Goal: Task Accomplishment & Management: Use online tool/utility

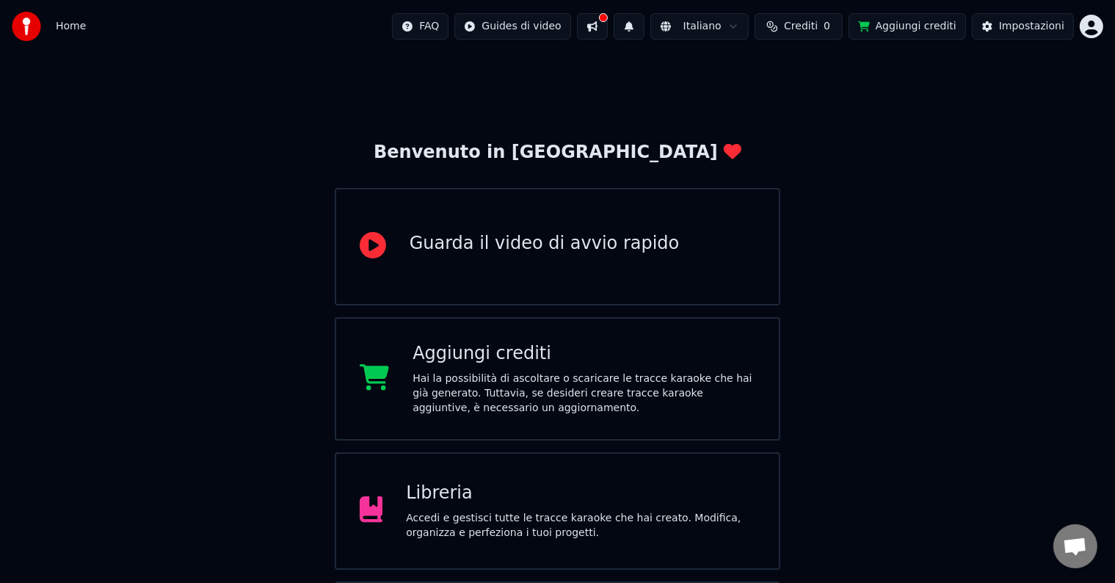
click at [947, 282] on div "Benvenuto in Youka Guarda il video di avvio rapido Aggiungi crediti Hai la poss…" at bounding box center [557, 379] width 1115 height 652
drag, startPoint x: 506, startPoint y: 57, endPoint x: 497, endPoint y: 49, distance: 12.5
click at [534, 37] on html "Home FAQ Guides di video Italiano Crediti 0 Aggiungi crediti Impostazioni Benve…" at bounding box center [557, 352] width 1115 height 705
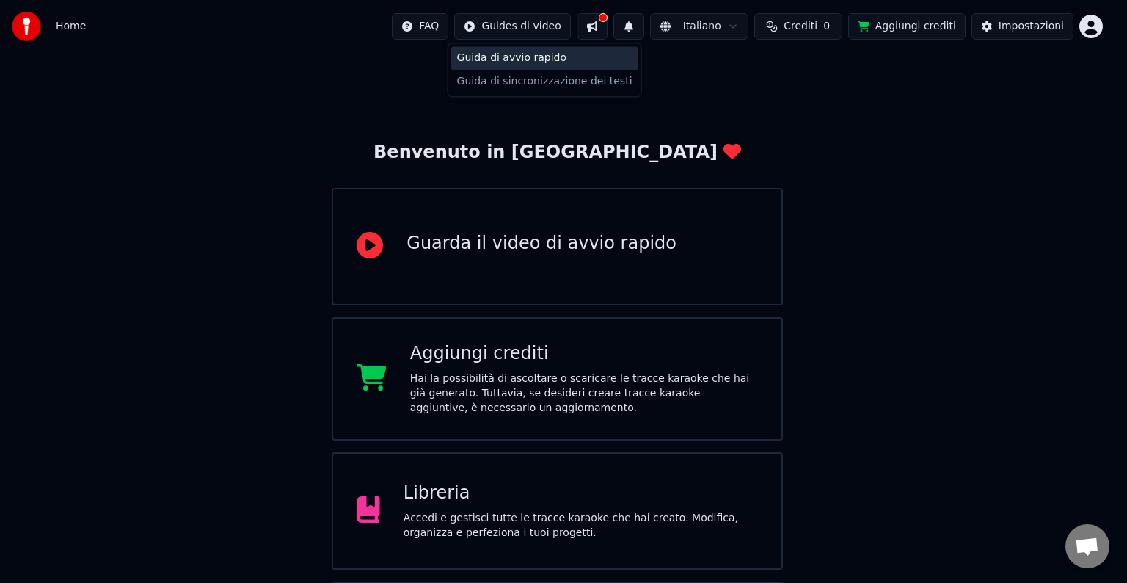
click at [548, 59] on div "Guida di avvio rapido" at bounding box center [544, 57] width 187 height 23
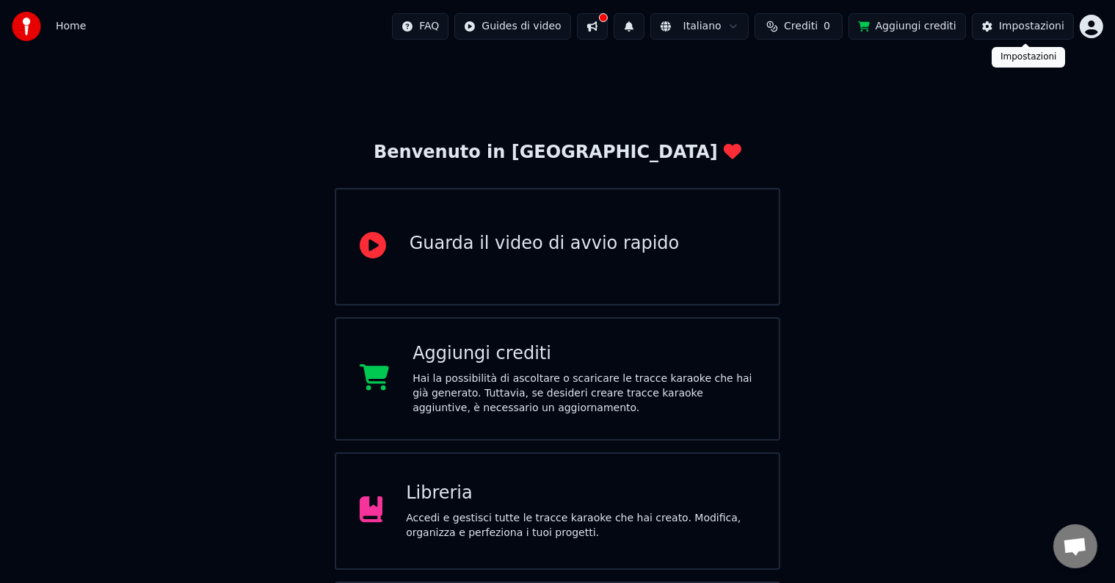
click at [1094, 29] on html "Home FAQ Guides di video Italiano Crediti 0 Aggiungi crediti Impostazioni Benve…" at bounding box center [557, 352] width 1115 height 705
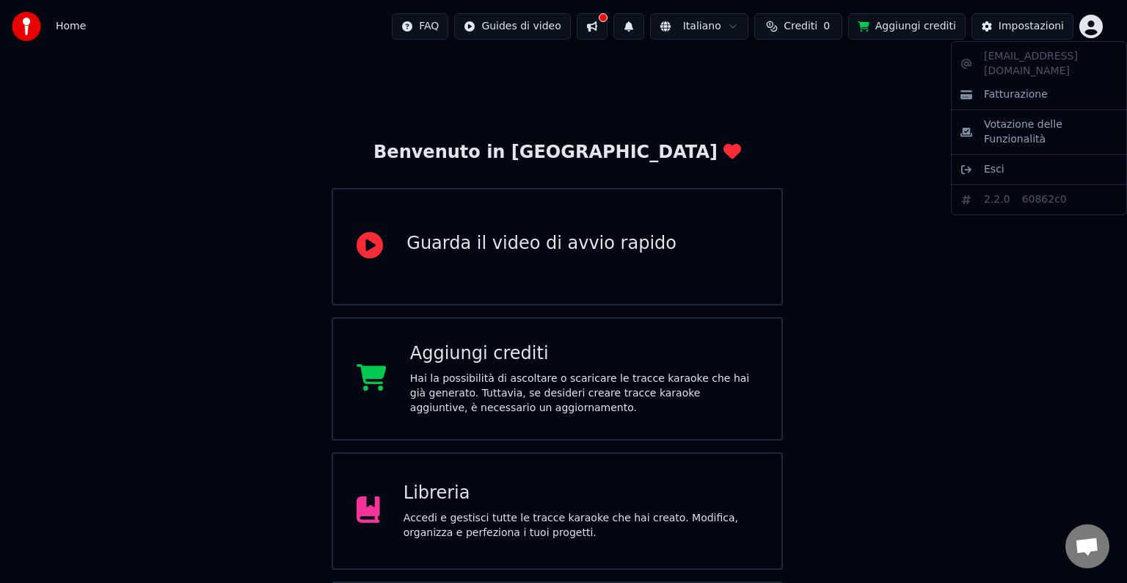
click at [983, 319] on html "Home FAQ Guides di video Italiano Crediti 0 Aggiungi crediti Impostazioni Benve…" at bounding box center [563, 352] width 1127 height 705
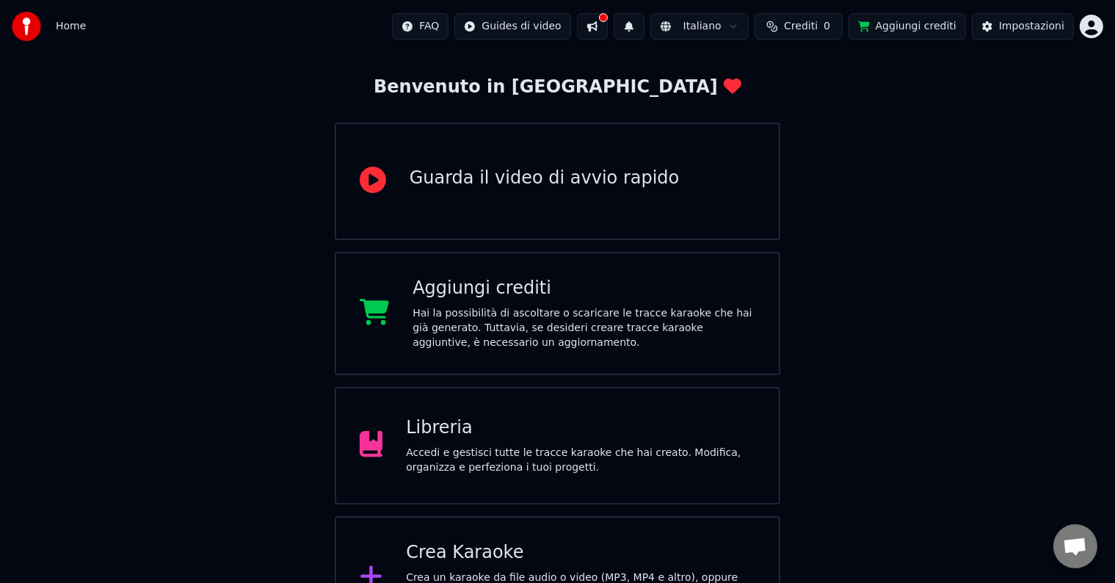
scroll to position [115, 0]
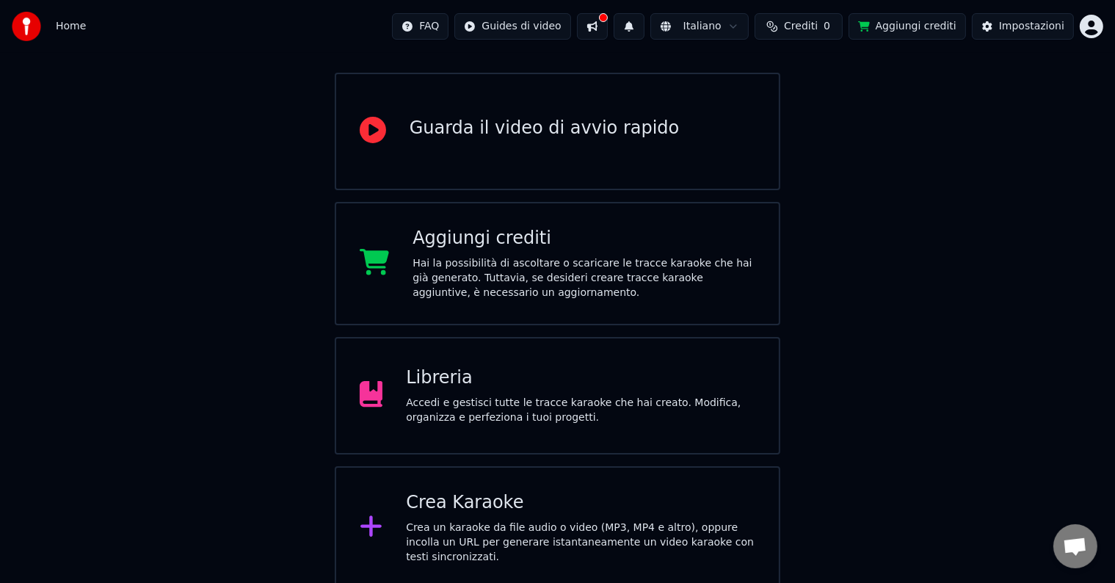
click at [481, 390] on div "Libreria Accedi e gestisci tutte le tracce karaoke che hai creato. Modifica, or…" at bounding box center [580, 395] width 349 height 59
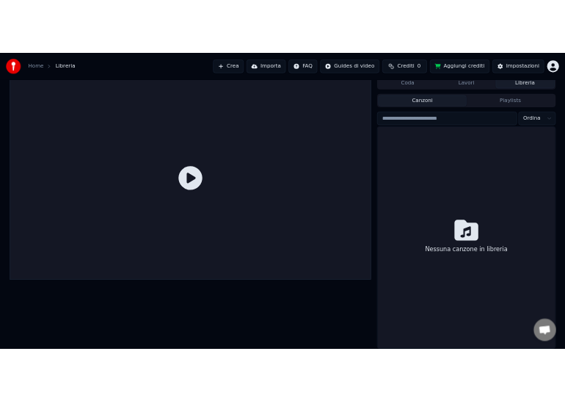
scroll to position [7, 0]
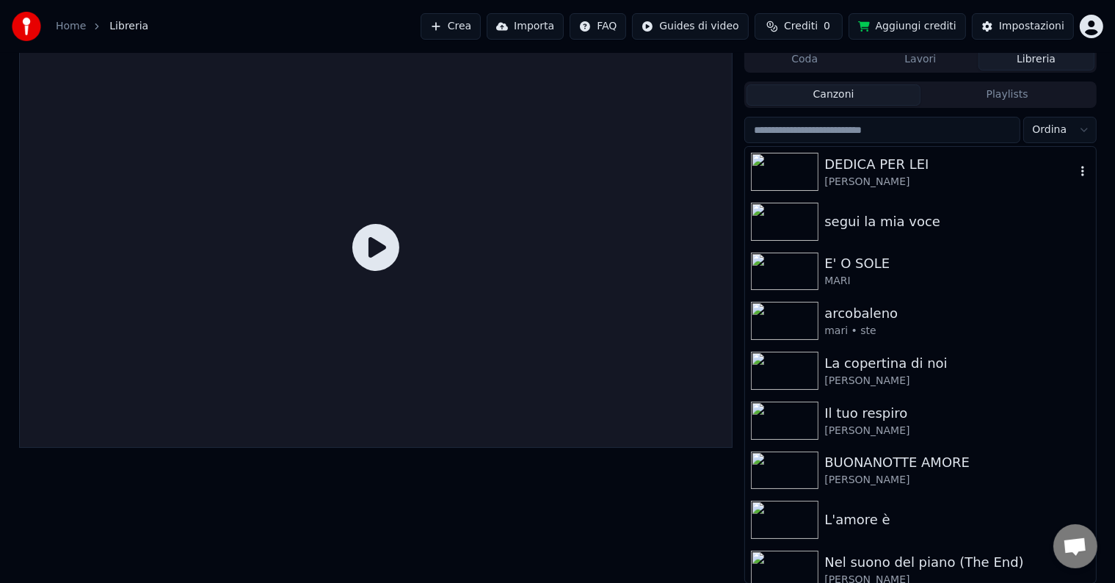
click at [788, 181] on img at bounding box center [785, 172] width 68 height 38
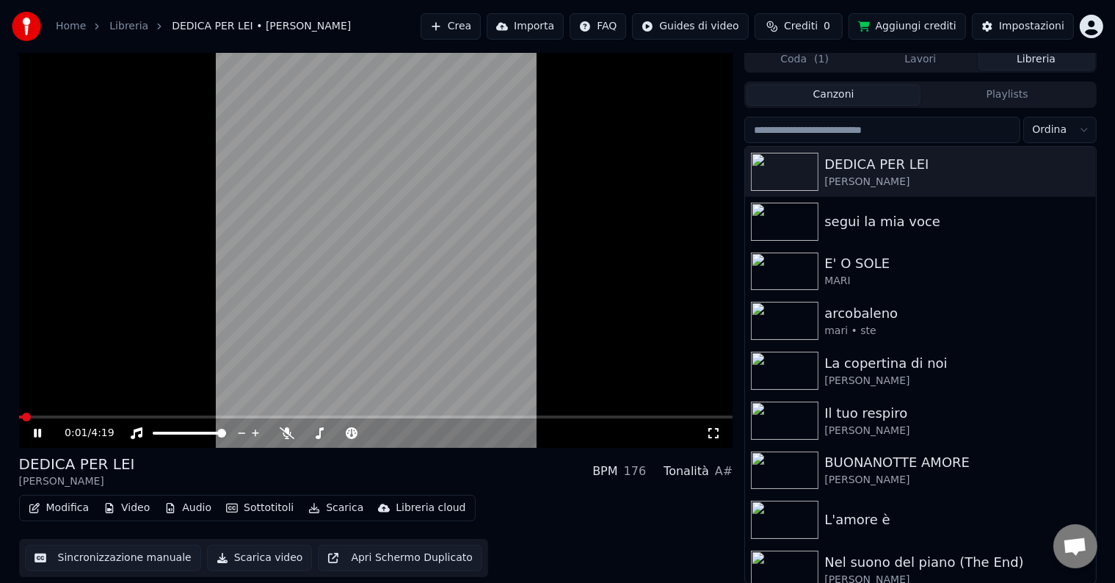
drag, startPoint x: 389, startPoint y: 113, endPoint x: 390, endPoint y: 125, distance: 11.8
click at [390, 125] on video at bounding box center [376, 247] width 714 height 402
drag, startPoint x: 95, startPoint y: 419, endPoint x: 152, endPoint y: 422, distance: 56.6
click at [150, 421] on div "0:02 / 4:19" at bounding box center [376, 432] width 714 height 29
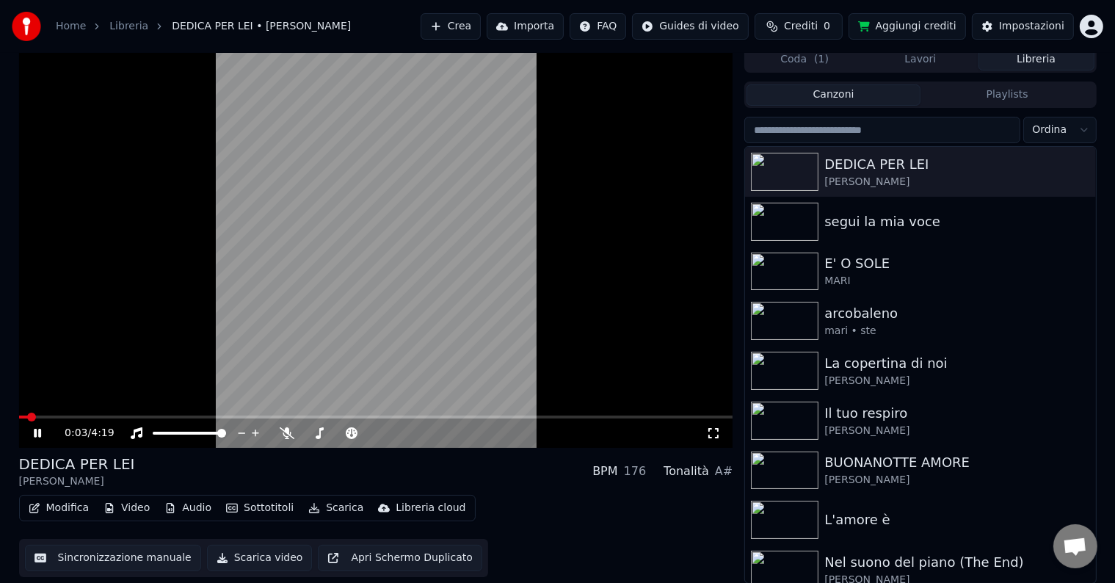
click at [153, 423] on div "0:03 / 4:19" at bounding box center [376, 432] width 714 height 29
click at [181, 418] on span at bounding box center [376, 416] width 714 height 3
click at [282, 422] on div "0:59 / 4:19" at bounding box center [376, 432] width 714 height 29
click at [283, 421] on div "0:59 / 4:19" at bounding box center [376, 432] width 714 height 29
click at [297, 414] on video at bounding box center [376, 247] width 714 height 402
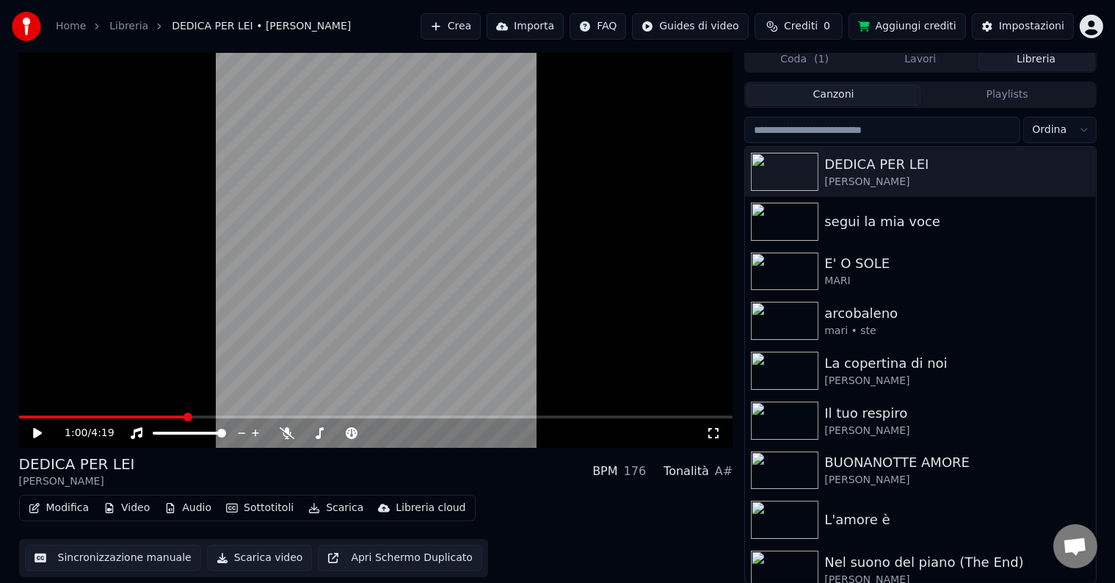
click at [317, 420] on div "1:00 / 4:19" at bounding box center [376, 432] width 714 height 29
click at [333, 335] on video at bounding box center [376, 247] width 714 height 402
click at [291, 333] on video at bounding box center [376, 247] width 714 height 402
click at [461, 36] on button "Crea" at bounding box center [451, 26] width 60 height 26
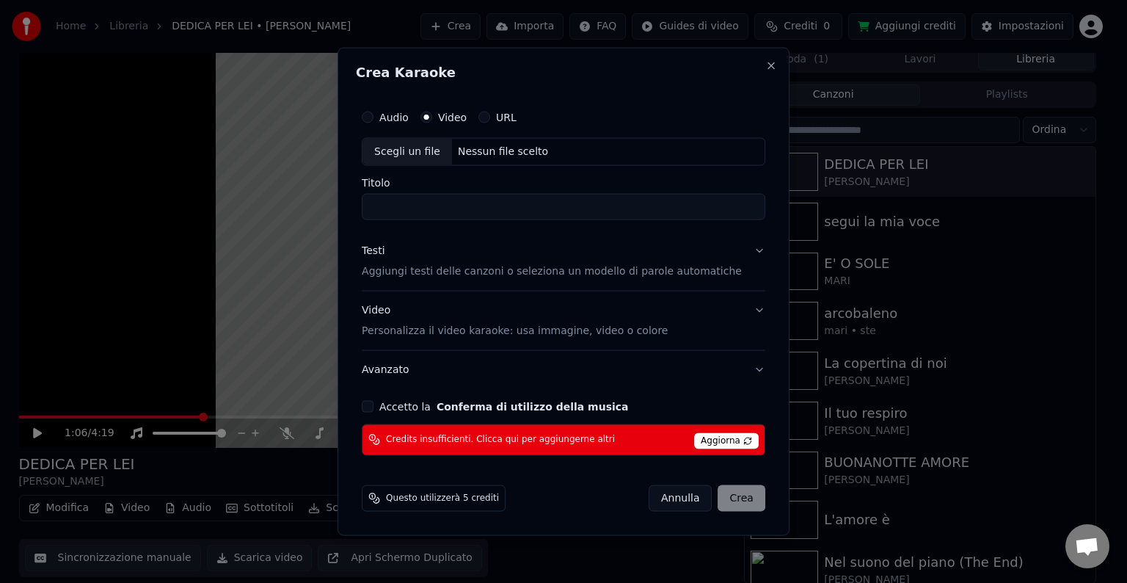
click at [514, 154] on div "Nessun file scelto" at bounding box center [503, 152] width 102 height 15
click at [409, 117] on label "Audio" at bounding box center [393, 117] width 29 height 10
click at [374, 117] on button "Audio" at bounding box center [368, 118] width 12 height 12
click at [435, 157] on div "Scegli un file" at bounding box center [408, 152] width 90 height 26
type input "**********"
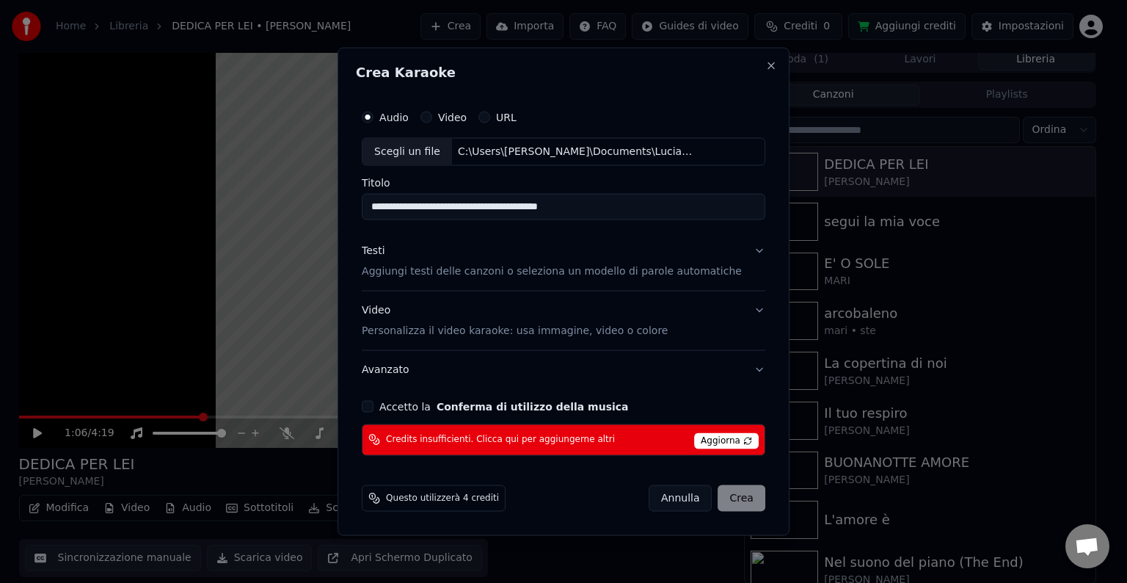
click at [704, 507] on div "[PERSON_NAME]" at bounding box center [707, 497] width 117 height 26
click at [712, 500] on div "[PERSON_NAME]" at bounding box center [707, 497] width 117 height 26
click at [715, 498] on div "[PERSON_NAME]" at bounding box center [707, 497] width 117 height 26
drag, startPoint x: 711, startPoint y: 486, endPoint x: 733, endPoint y: 496, distance: 25.0
click at [735, 497] on div "[PERSON_NAME]" at bounding box center [707, 497] width 117 height 26
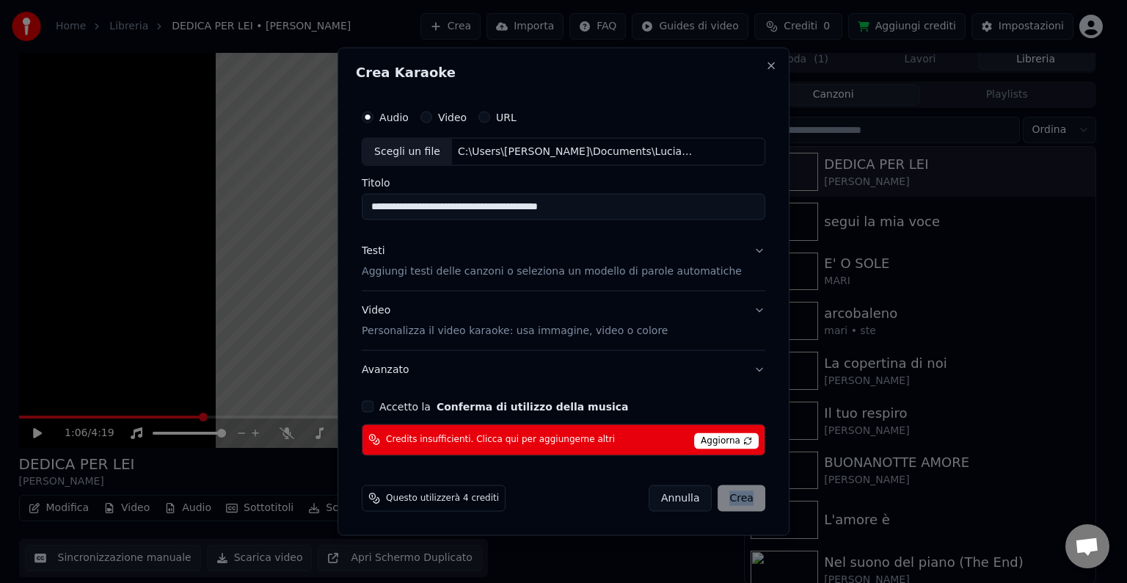
click at [721, 494] on div "[PERSON_NAME]" at bounding box center [707, 497] width 117 height 26
click at [724, 493] on div "[PERSON_NAME]" at bounding box center [707, 497] width 117 height 26
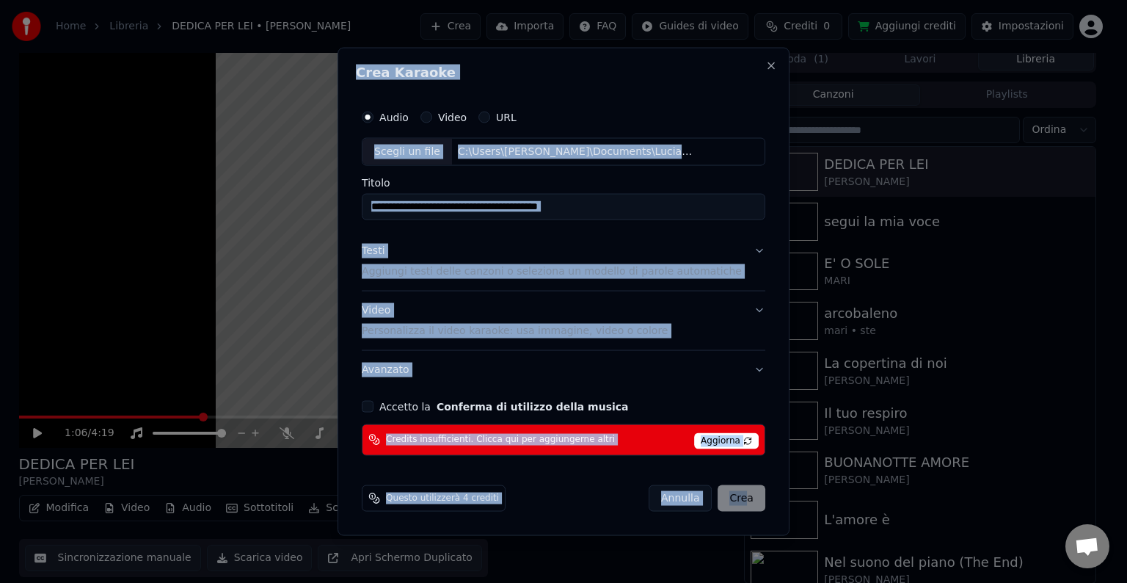
drag, startPoint x: 730, startPoint y: 493, endPoint x: 464, endPoint y: 556, distance: 273.7
click at [457, 544] on body "**********" at bounding box center [557, 284] width 1115 height 583
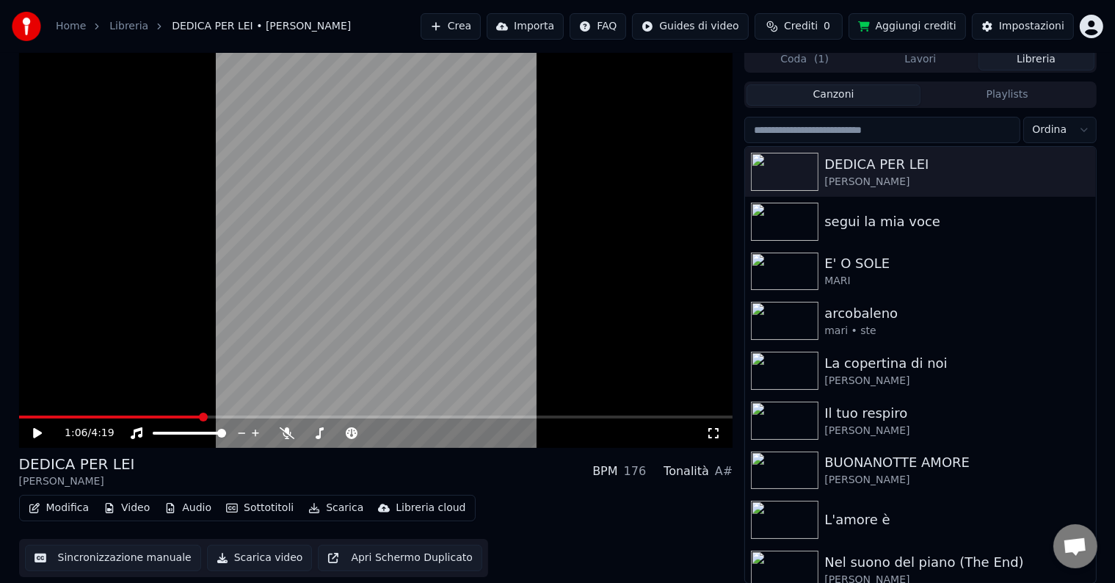
click at [449, 44] on div "Home Libreria DEDICA PER LEI • [PERSON_NAME] Crea Importa FAQ Guides di video C…" at bounding box center [557, 26] width 1115 height 53
click at [464, 29] on button "Crea" at bounding box center [451, 26] width 60 height 26
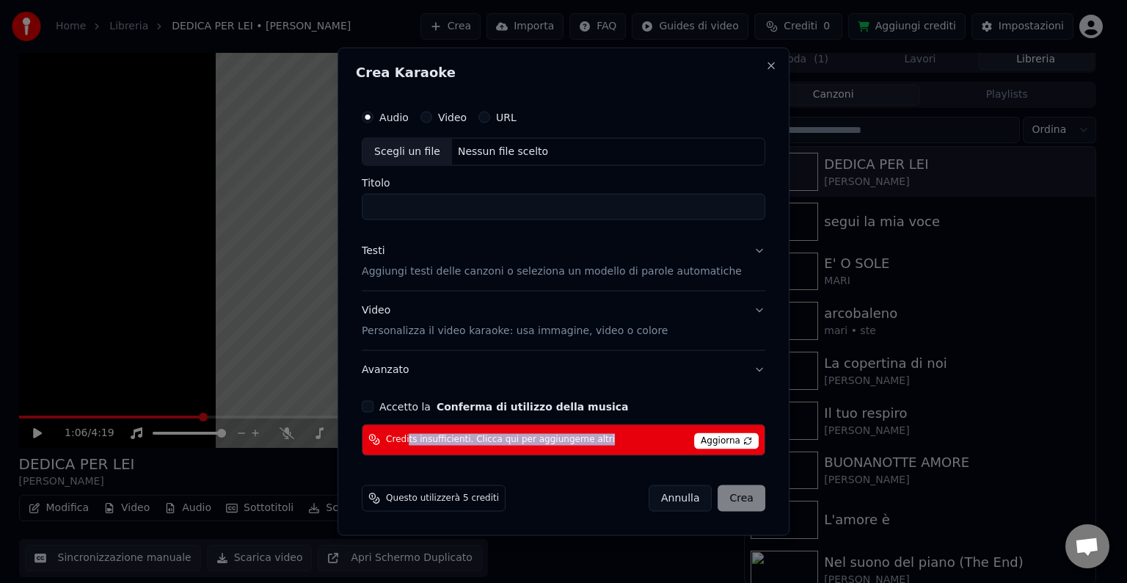
drag, startPoint x: 424, startPoint y: 437, endPoint x: 634, endPoint y: 443, distance: 210.7
click at [634, 443] on div "Credits insufficienti. Clicca qui per aggiungerne altri Aggiorna" at bounding box center [564, 440] width 404 height 32
click at [716, 432] on span "Aggiorna" at bounding box center [726, 440] width 65 height 16
click at [766, 67] on button "Close" at bounding box center [772, 66] width 12 height 12
